Goal: Task Accomplishment & Management: Use online tool/utility

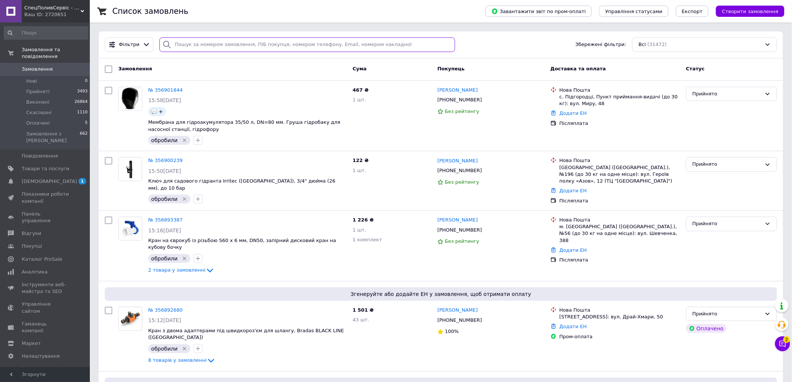
click at [304, 43] on input "search" at bounding box center [307, 44] width 295 height 15
paste input "7025"
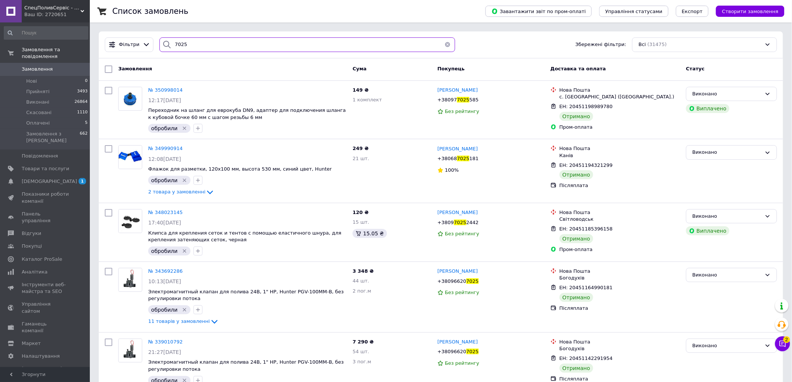
type input "7025"
drag, startPoint x: 203, startPoint y: 44, endPoint x: 133, endPoint y: 44, distance: 70.4
click at [133, 44] on div "Фільтри 7025 Збережені фільтри: Всі (31475)" at bounding box center [441, 44] width 679 height 15
click at [47, 166] on span "Товари та послуги" at bounding box center [46, 169] width 48 height 7
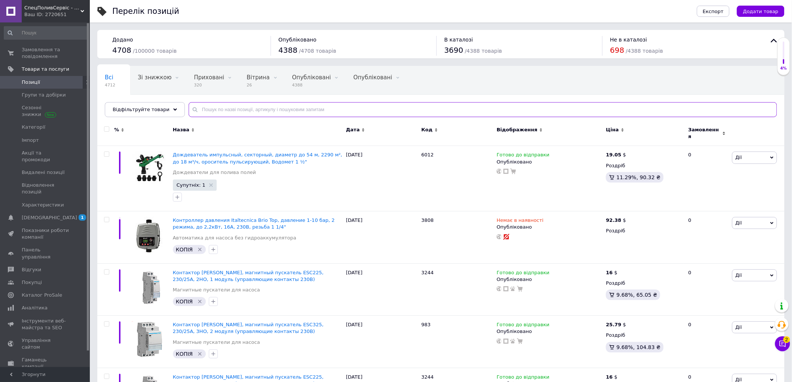
click at [230, 108] on input "text" at bounding box center [483, 109] width 589 height 15
paste input "7025"
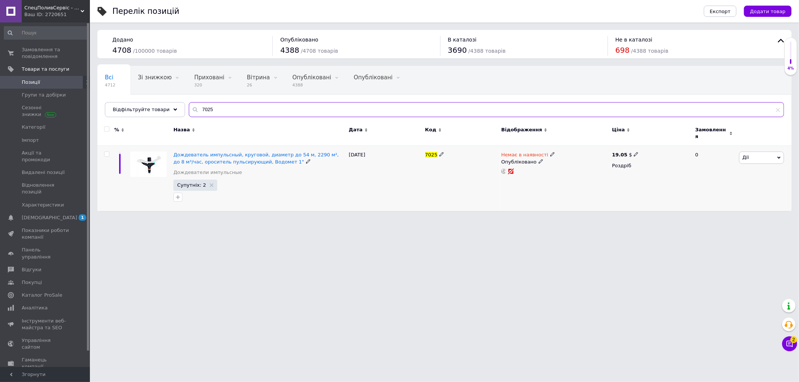
type input "7025"
click at [757, 153] on span "Дії" at bounding box center [761, 158] width 45 height 12
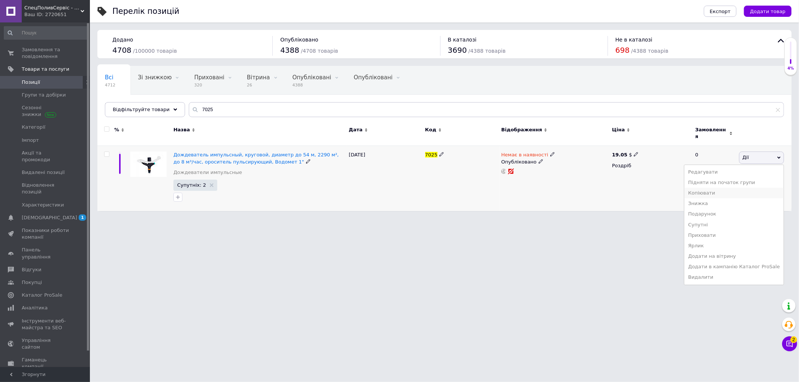
click at [731, 190] on li "Копіювати" at bounding box center [733, 193] width 99 height 10
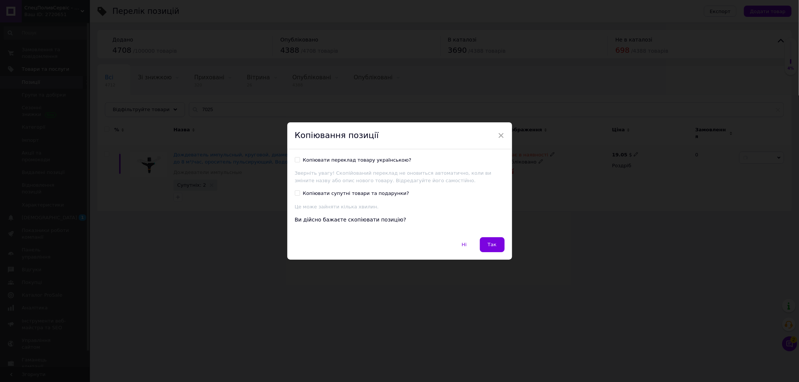
drag, startPoint x: 342, startPoint y: 161, endPoint x: 343, endPoint y: 169, distance: 7.5
click at [343, 161] on div "Копіювати переклад товару українською?" at bounding box center [357, 160] width 109 height 7
click at [300, 161] on input "Копіювати переклад товару українською?" at bounding box center [297, 159] width 5 height 5
checkbox input "true"
click at [348, 195] on div "Копіювати супутні товари та подарунки?" at bounding box center [356, 193] width 106 height 7
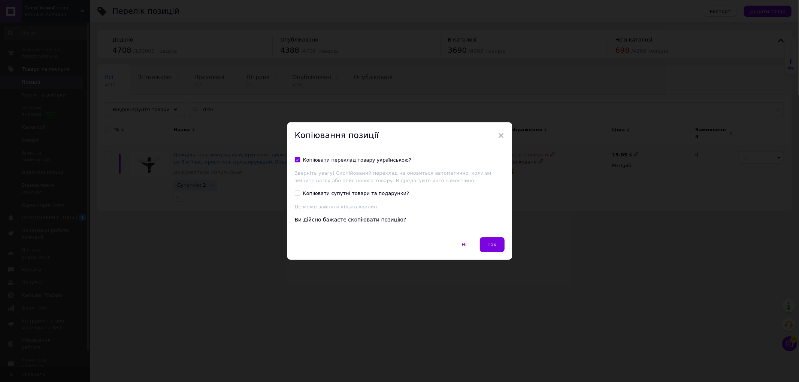
click at [300, 195] on input "Копіювати супутні товари та подарунки?" at bounding box center [297, 193] width 5 height 5
checkbox input "true"
click at [494, 242] on span "Так" at bounding box center [492, 245] width 9 height 6
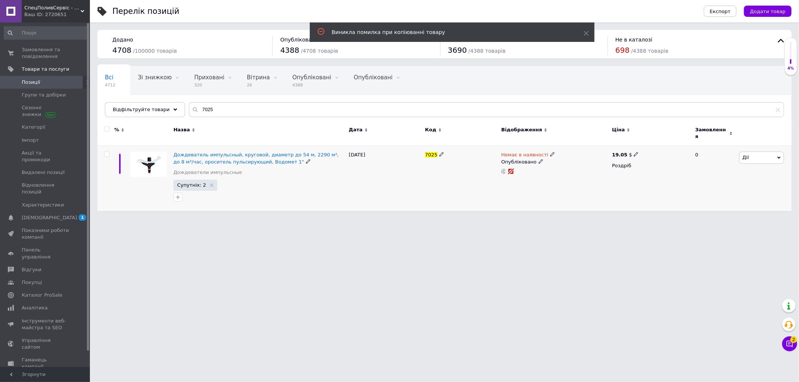
click at [758, 152] on span "Дії" at bounding box center [761, 158] width 45 height 12
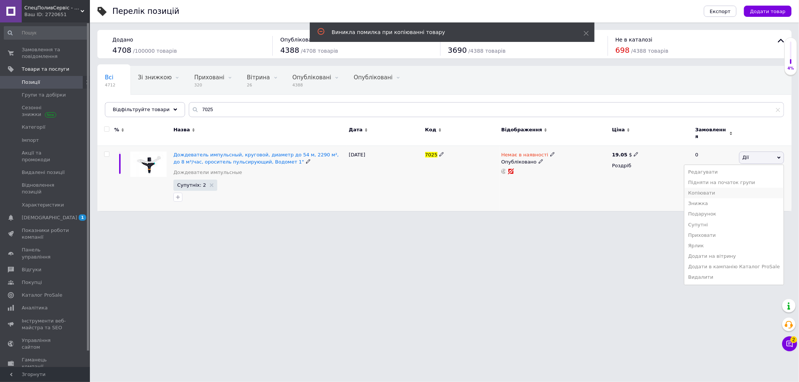
click at [725, 189] on li "Копіювати" at bounding box center [733, 193] width 99 height 10
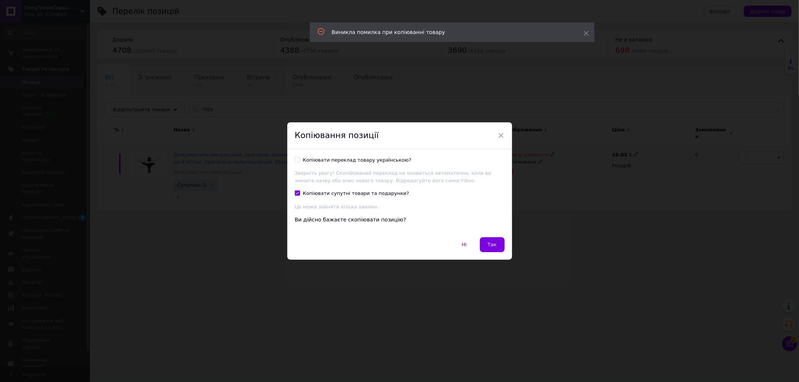
click at [319, 160] on div "Копіювати переклад товару українською?" at bounding box center [357, 160] width 109 height 7
click at [300, 160] on input "Копіювати переклад товару українською?" at bounding box center [297, 159] width 5 height 5
checkbox input "true"
click at [493, 242] on span "Так" at bounding box center [492, 245] width 9 height 6
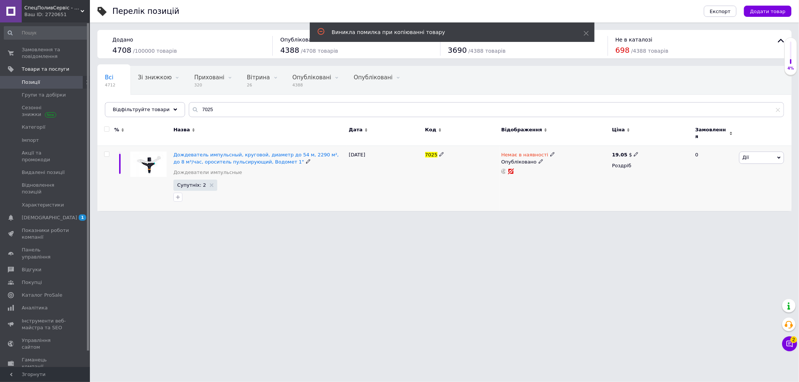
click at [474, 192] on div "7025" at bounding box center [461, 178] width 76 height 65
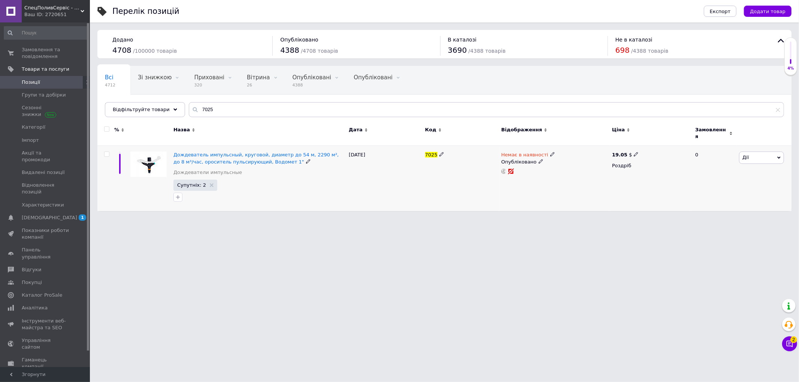
click at [437, 192] on div "7025" at bounding box center [461, 178] width 76 height 65
click at [759, 154] on span "Дії" at bounding box center [761, 158] width 45 height 12
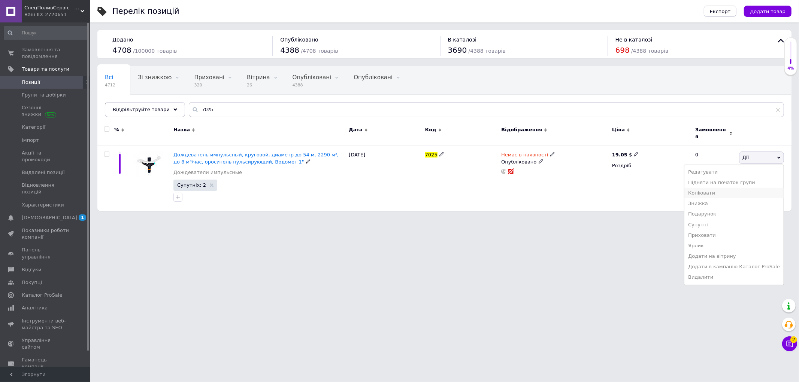
click at [721, 189] on li "Копіювати" at bounding box center [733, 193] width 99 height 10
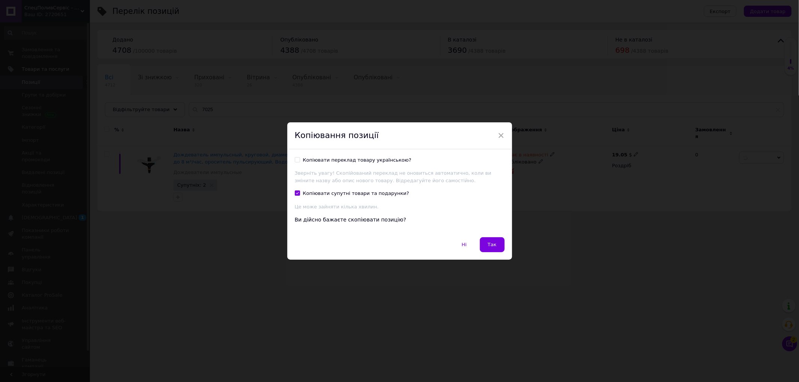
click at [334, 163] on div "Копіювати переклад товару українською?" at bounding box center [357, 160] width 109 height 7
click at [300, 162] on input "Копіювати переклад товару українською?" at bounding box center [297, 159] width 5 height 5
checkbox input "true"
click at [486, 242] on button "Так" at bounding box center [492, 244] width 25 height 15
